Goal: Task Accomplishment & Management: Use online tool/utility

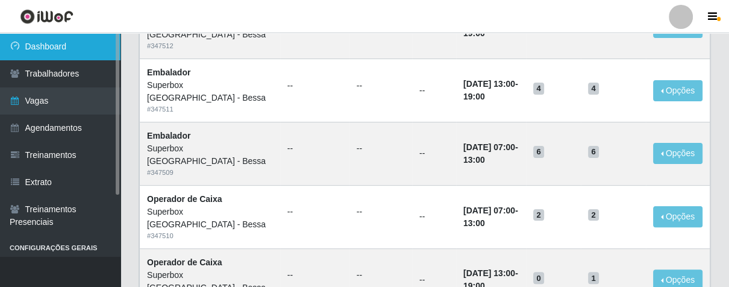
scroll to position [186, 0]
click at [74, 49] on link "Dashboard" at bounding box center [60, 46] width 121 height 27
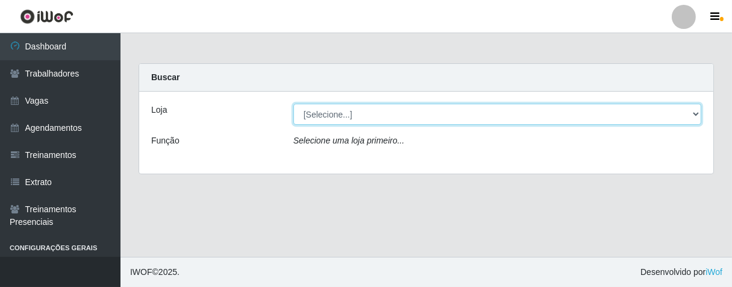
click at [474, 116] on select "[Selecione...] Superbox [GEOGRAPHIC_DATA] - Bessa" at bounding box center [498, 114] width 408 height 21
select select "206"
click at [294, 104] on select "[Selecione...] Superbox [GEOGRAPHIC_DATA] - Bessa" at bounding box center [498, 114] width 408 height 21
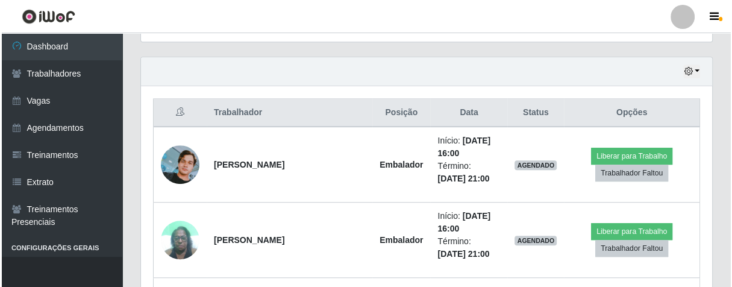
scroll to position [524, 0]
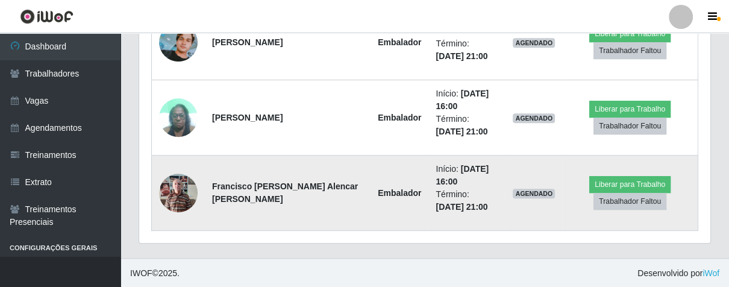
click at [183, 189] on img at bounding box center [178, 192] width 39 height 51
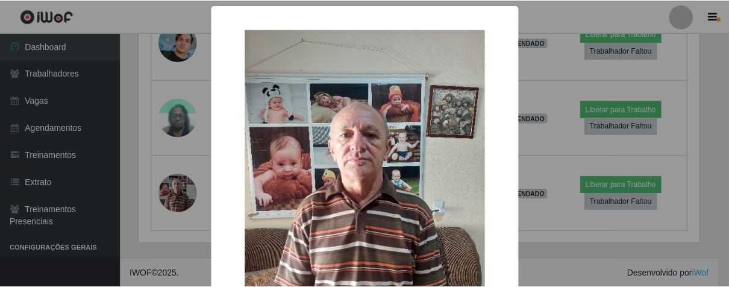
scroll to position [140, 0]
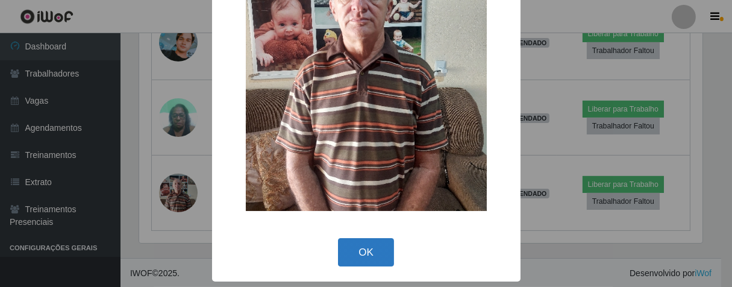
click at [341, 254] on button "OK" at bounding box center [366, 252] width 56 height 28
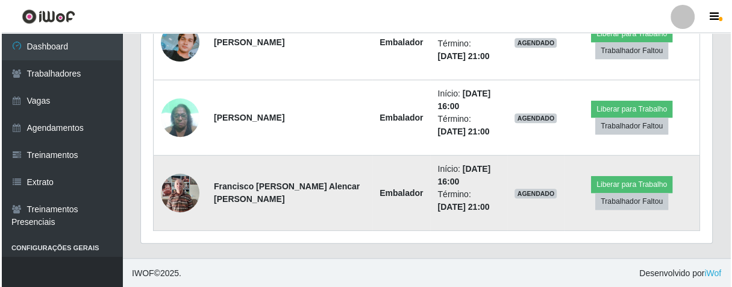
scroll to position [250, 571]
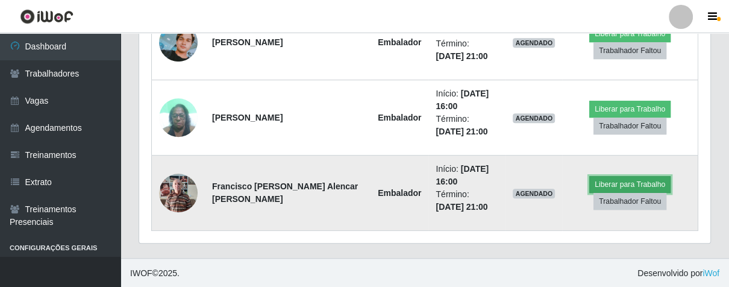
click at [594, 179] on button "Liberar para Trabalho" at bounding box center [629, 184] width 81 height 17
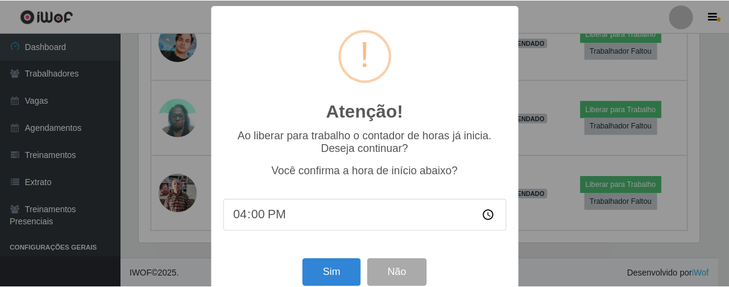
scroll to position [27, 0]
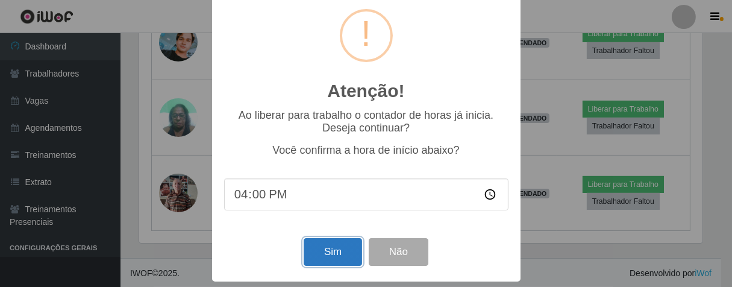
click at [309, 244] on button "Sim" at bounding box center [333, 252] width 58 height 28
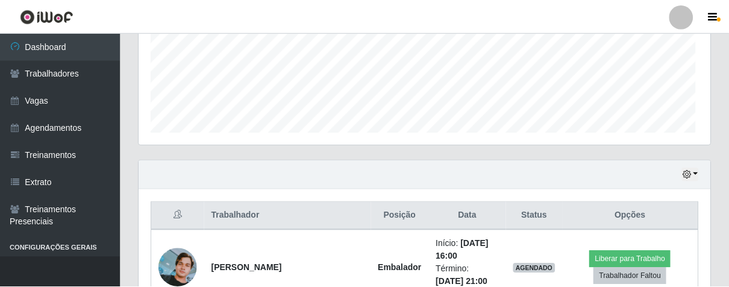
scroll to position [250, 564]
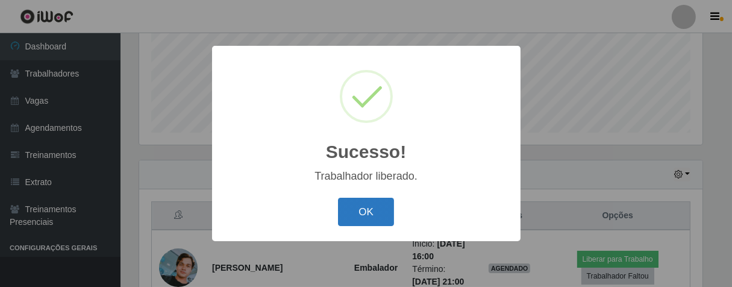
click at [378, 206] on button "OK" at bounding box center [366, 212] width 56 height 28
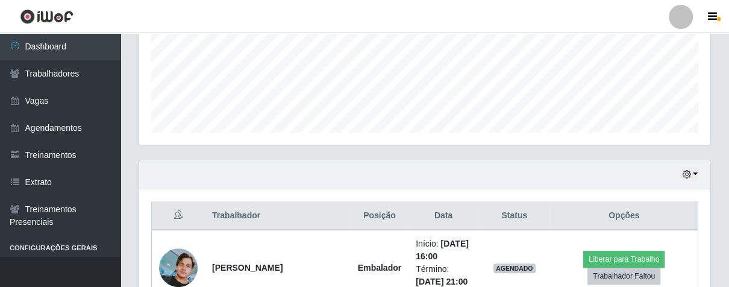
scroll to position [524, 0]
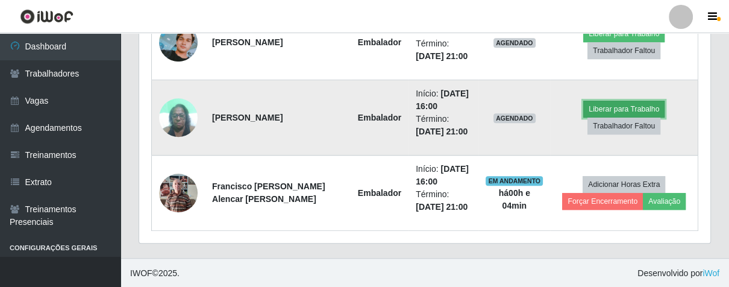
click at [649, 105] on button "Liberar para Trabalho" at bounding box center [623, 109] width 81 height 17
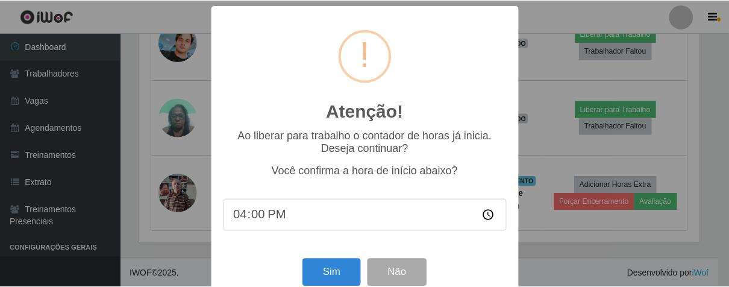
scroll to position [27, 0]
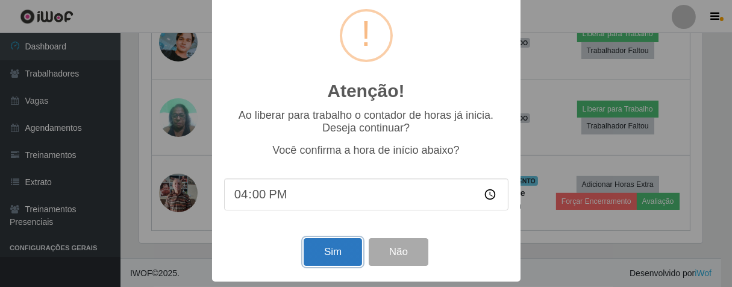
click at [328, 247] on button "Sim" at bounding box center [333, 252] width 58 height 28
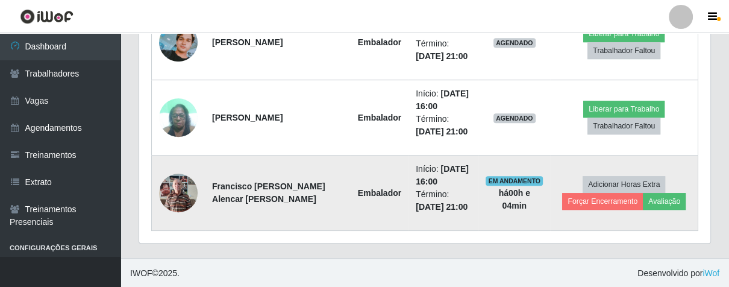
scroll to position [250, 564]
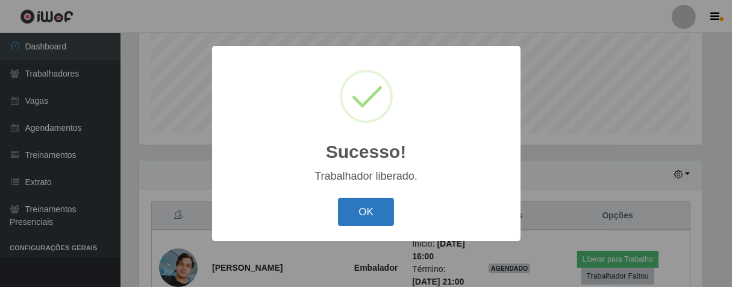
click at [354, 200] on button "OK" at bounding box center [366, 212] width 56 height 28
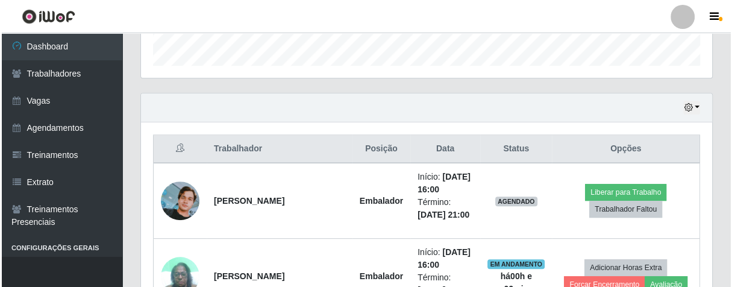
scroll to position [432, 0]
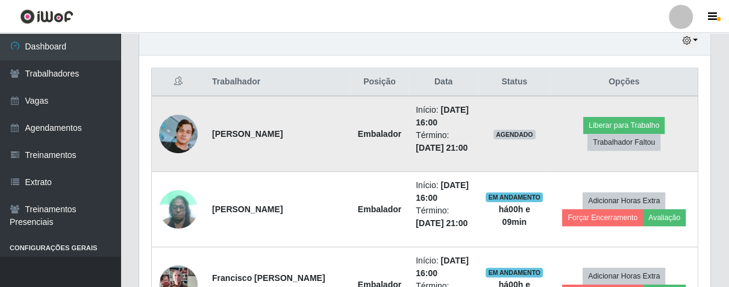
click at [183, 134] on img at bounding box center [178, 134] width 39 height 39
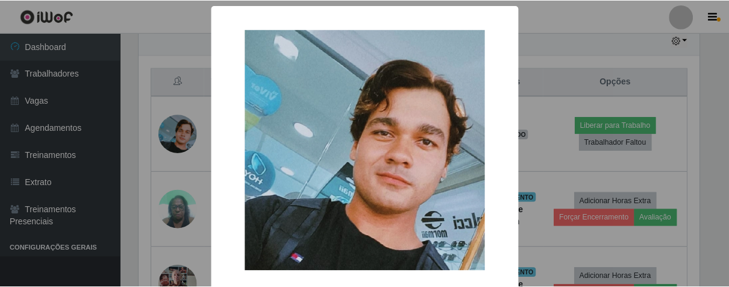
scroll to position [60, 0]
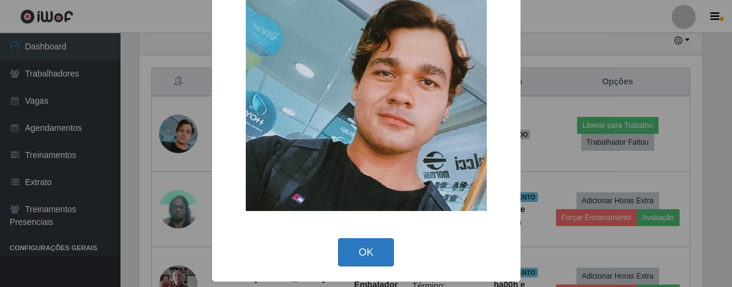
click at [374, 260] on button "OK" at bounding box center [366, 252] width 56 height 28
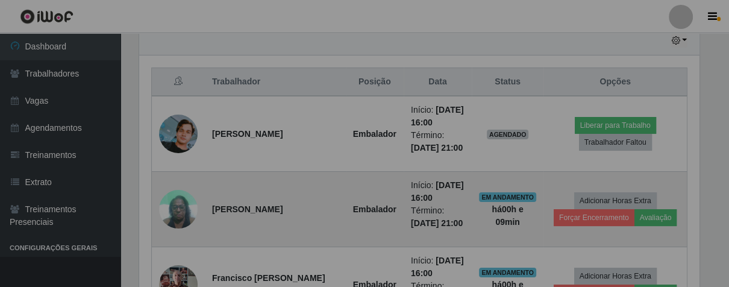
scroll to position [250, 571]
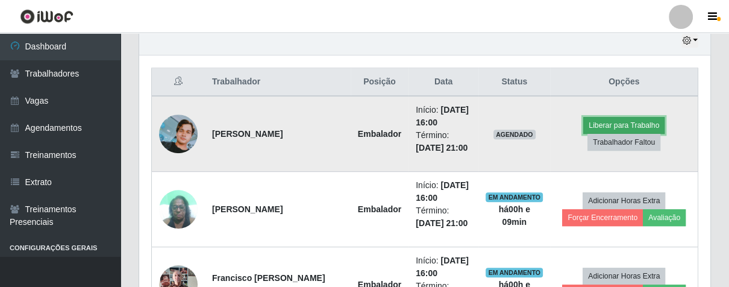
click at [595, 118] on button "Liberar para Trabalho" at bounding box center [623, 125] width 81 height 17
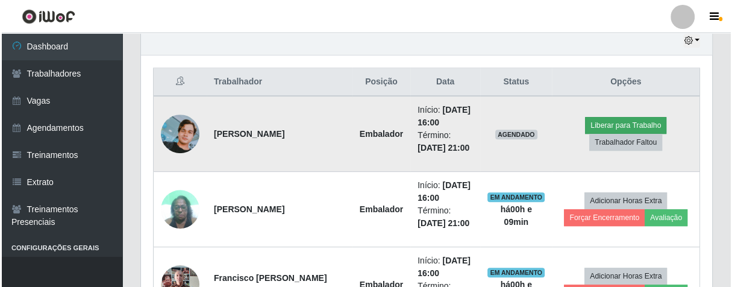
scroll to position [250, 564]
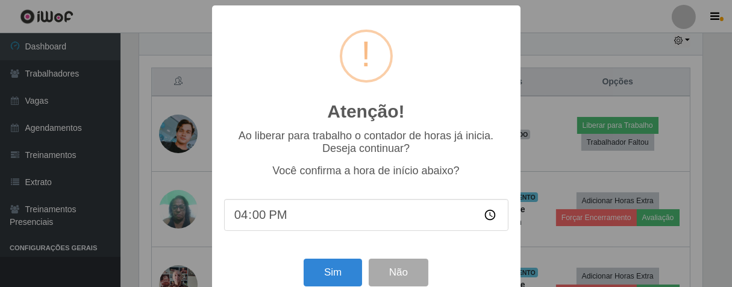
click at [248, 214] on input "16:00" at bounding box center [366, 215] width 284 height 32
type input "16:08"
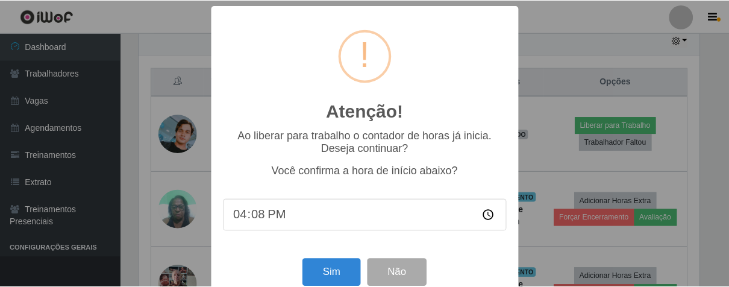
scroll to position [27, 0]
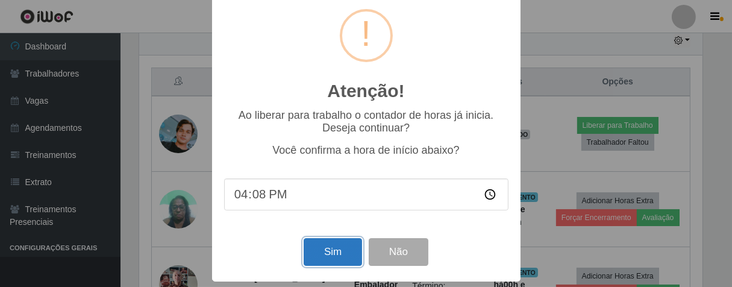
click at [334, 250] on button "Sim" at bounding box center [333, 252] width 58 height 28
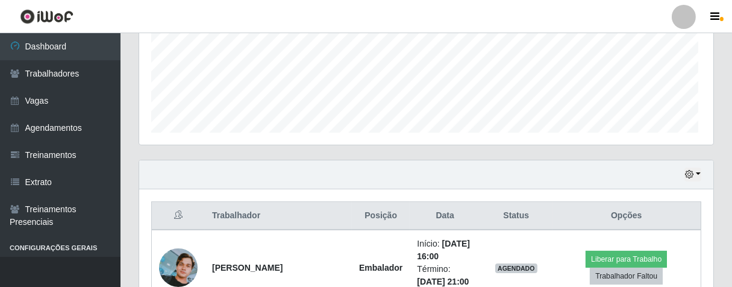
scroll to position [250, 564]
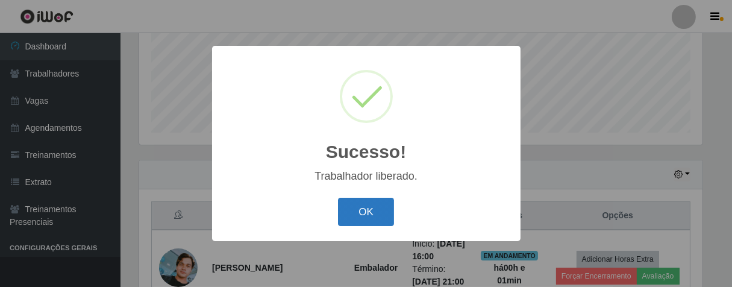
click at [356, 216] on button "OK" at bounding box center [366, 212] width 56 height 28
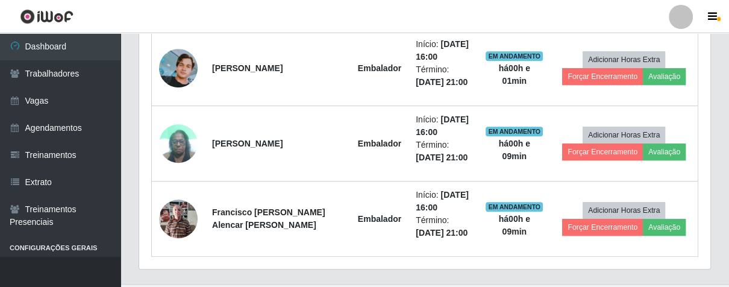
scroll to position [250, 571]
